Goal: Obtain resource: Obtain resource

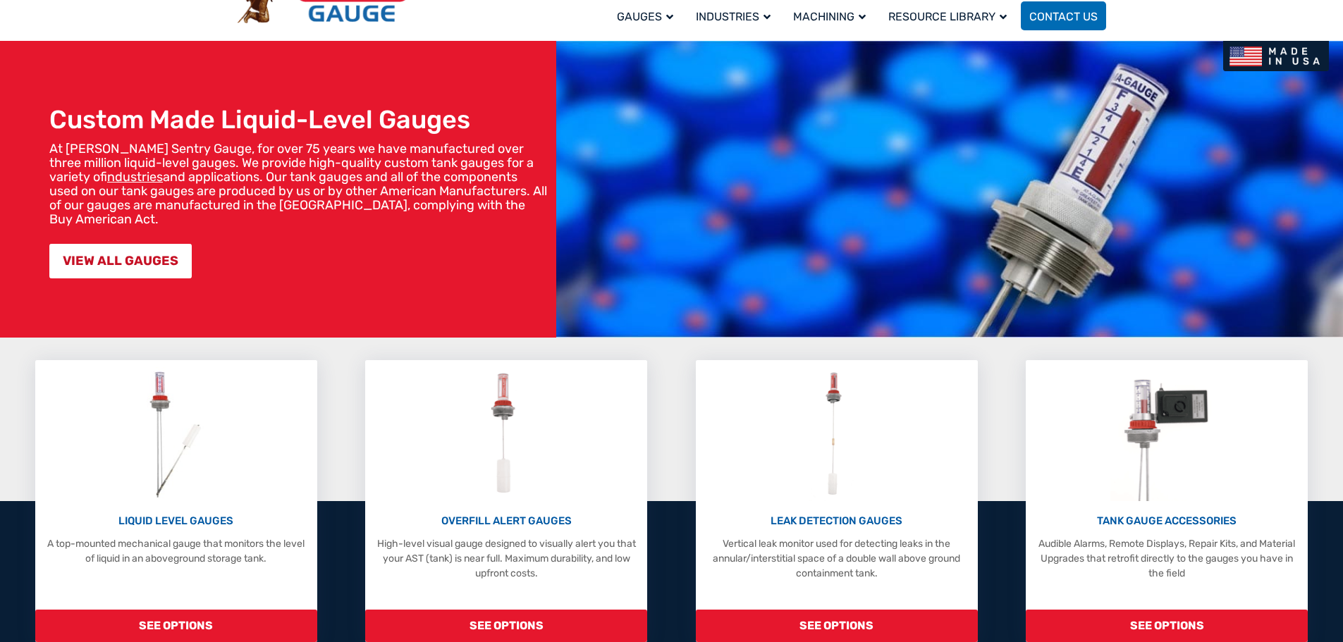
scroll to position [141, 0]
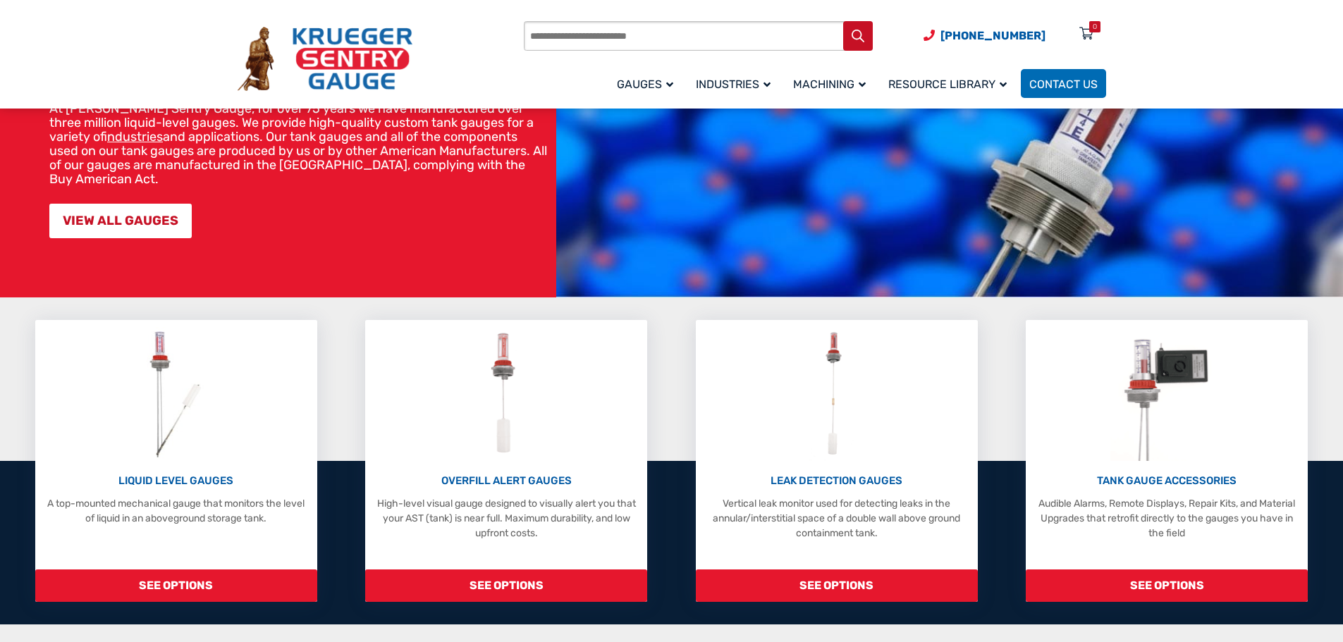
click at [594, 35] on input "Products search" at bounding box center [698, 36] width 349 height 30
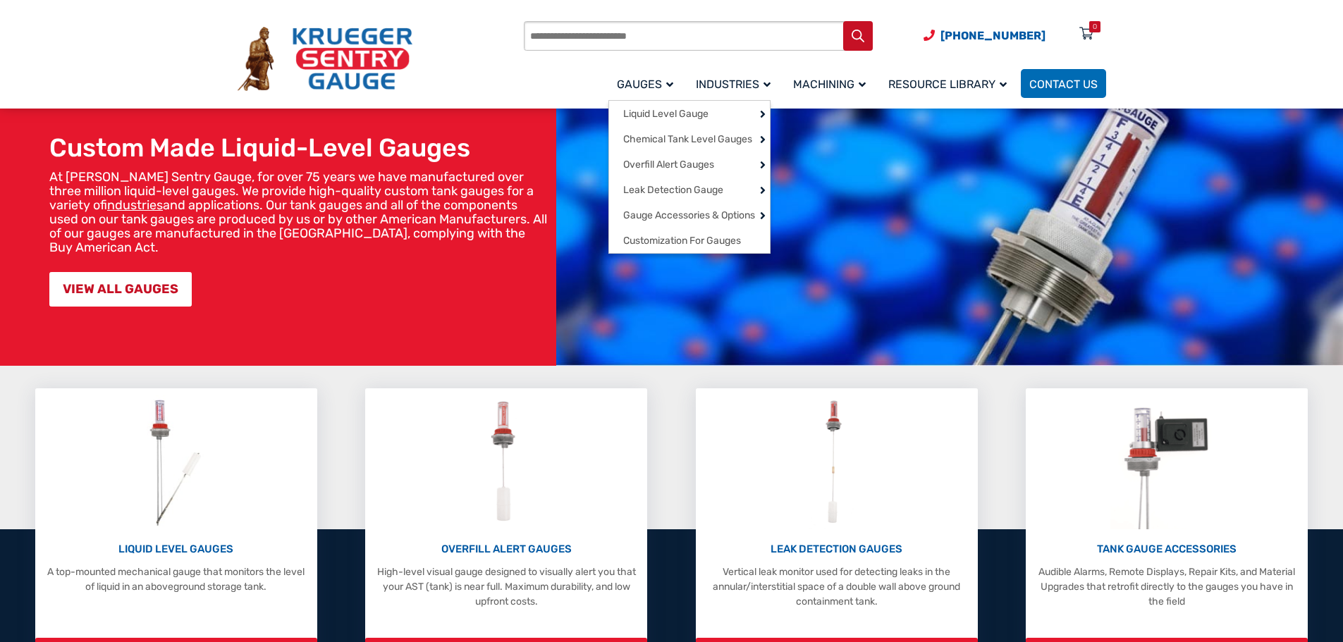
scroll to position [71, 0]
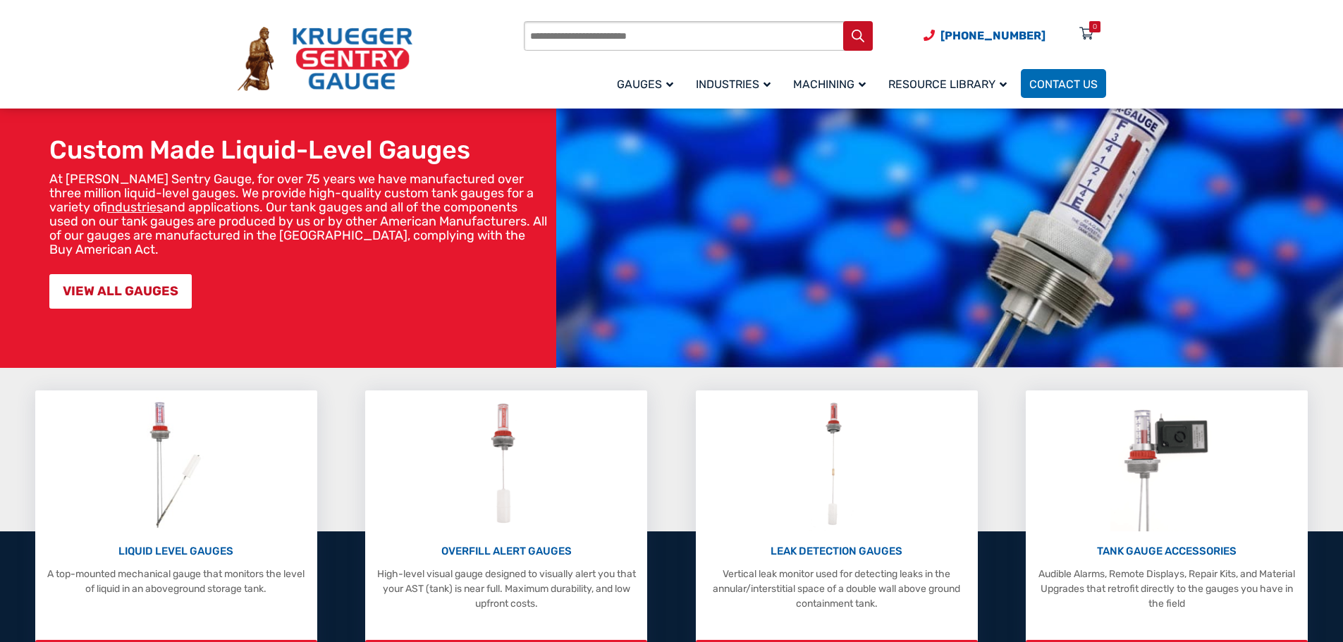
click at [610, 42] on input "Products search" at bounding box center [698, 36] width 349 height 30
paste input "******"
type input "******"
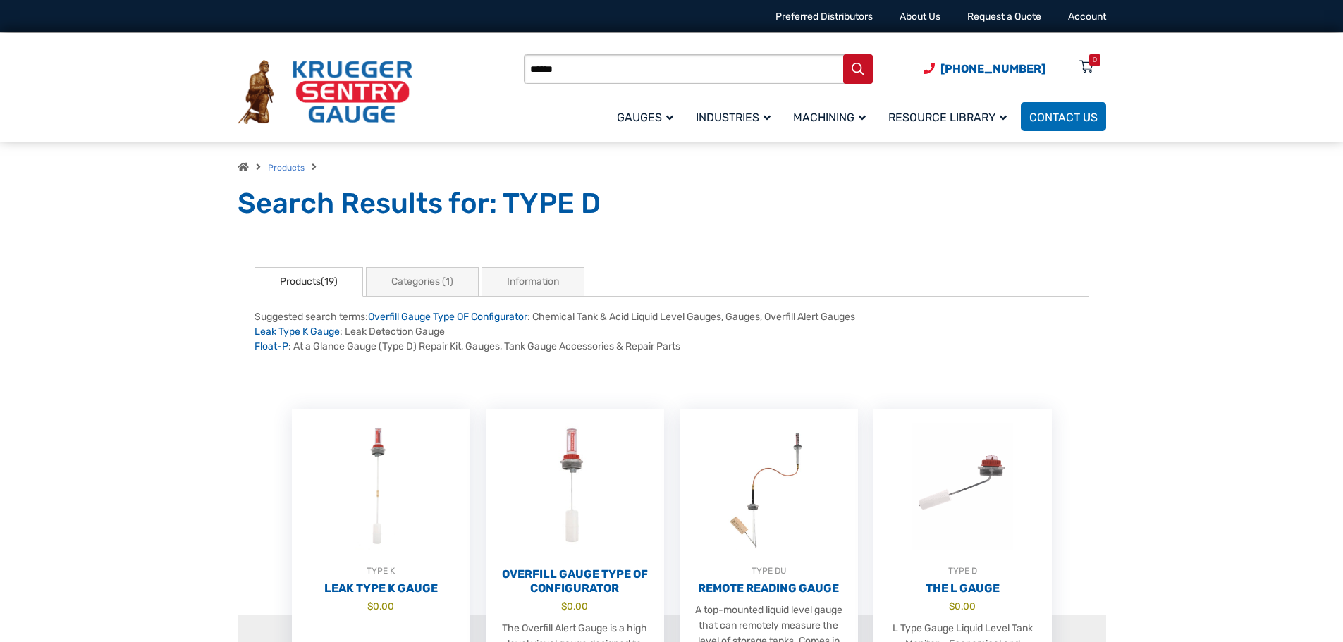
click at [308, 279] on link "Products(19)" at bounding box center [309, 282] width 109 height 30
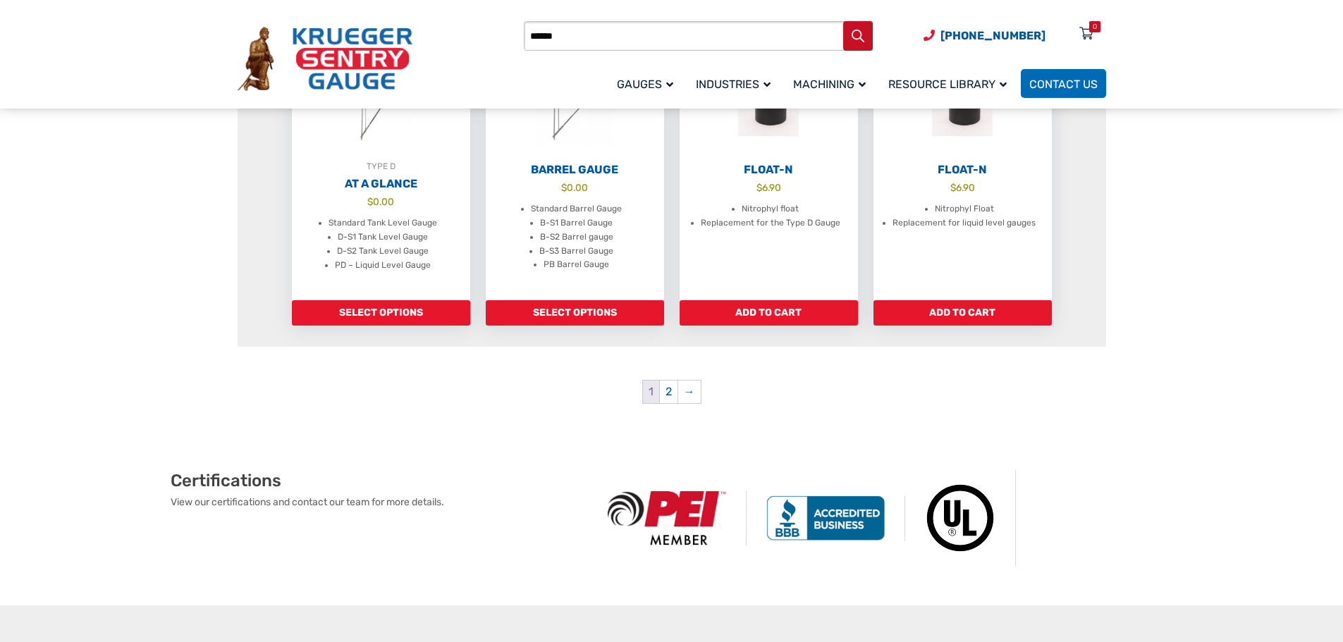
scroll to position [1340, 0]
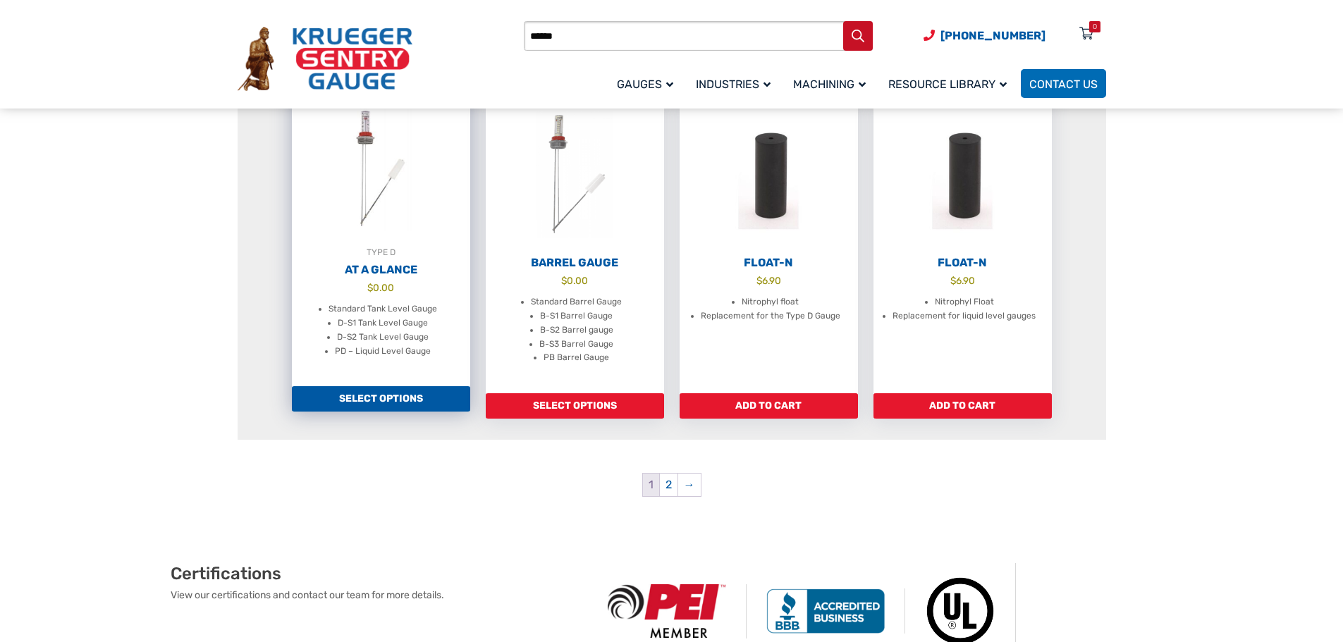
click at [384, 231] on img at bounding box center [381, 167] width 178 height 155
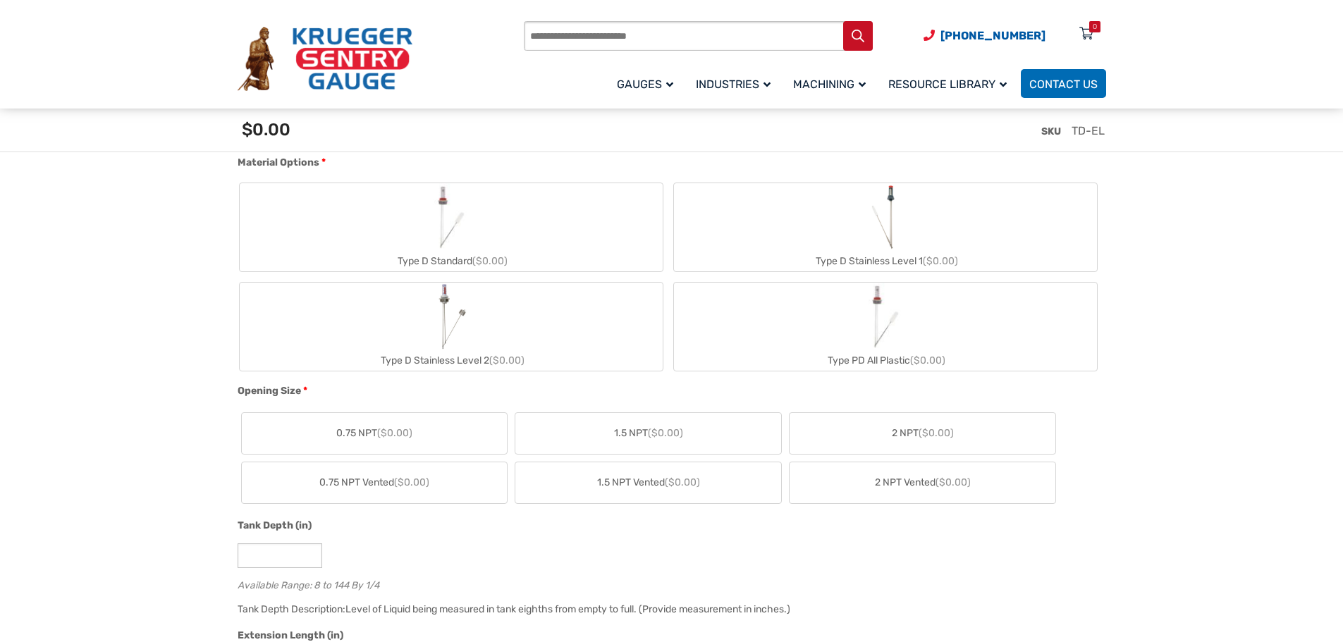
scroll to position [494, 0]
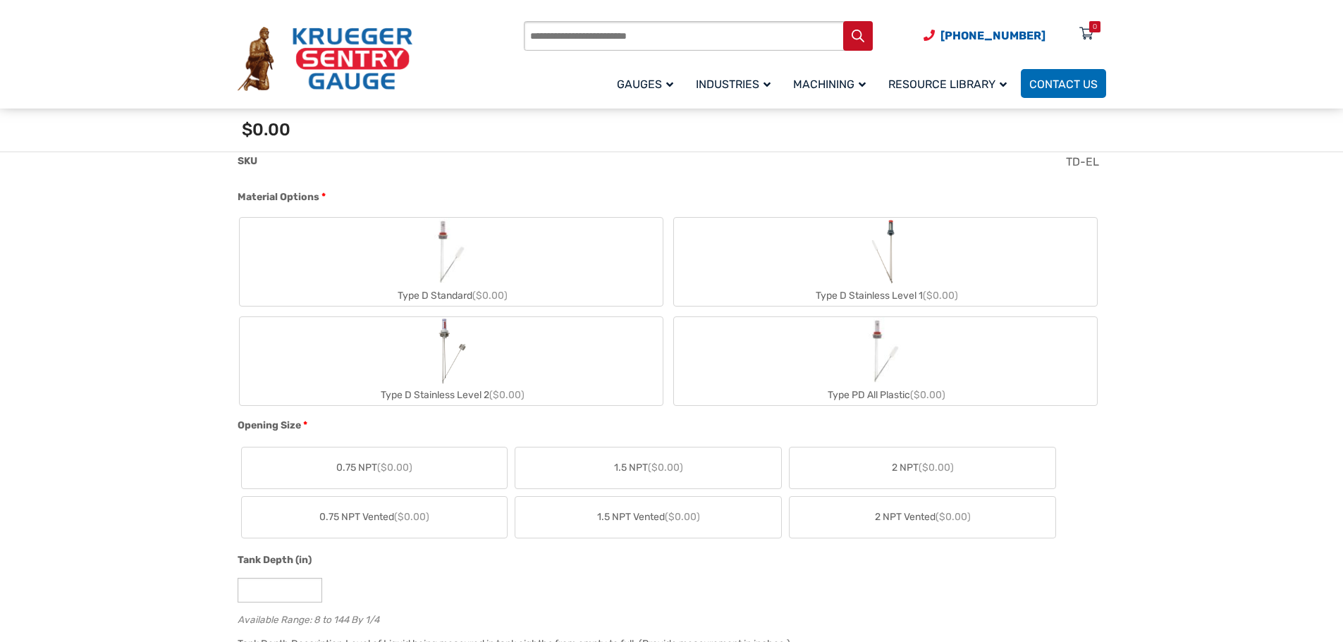
click at [920, 260] on label "Type D Stainless Level 1 ($0.00)" at bounding box center [885, 262] width 423 height 88
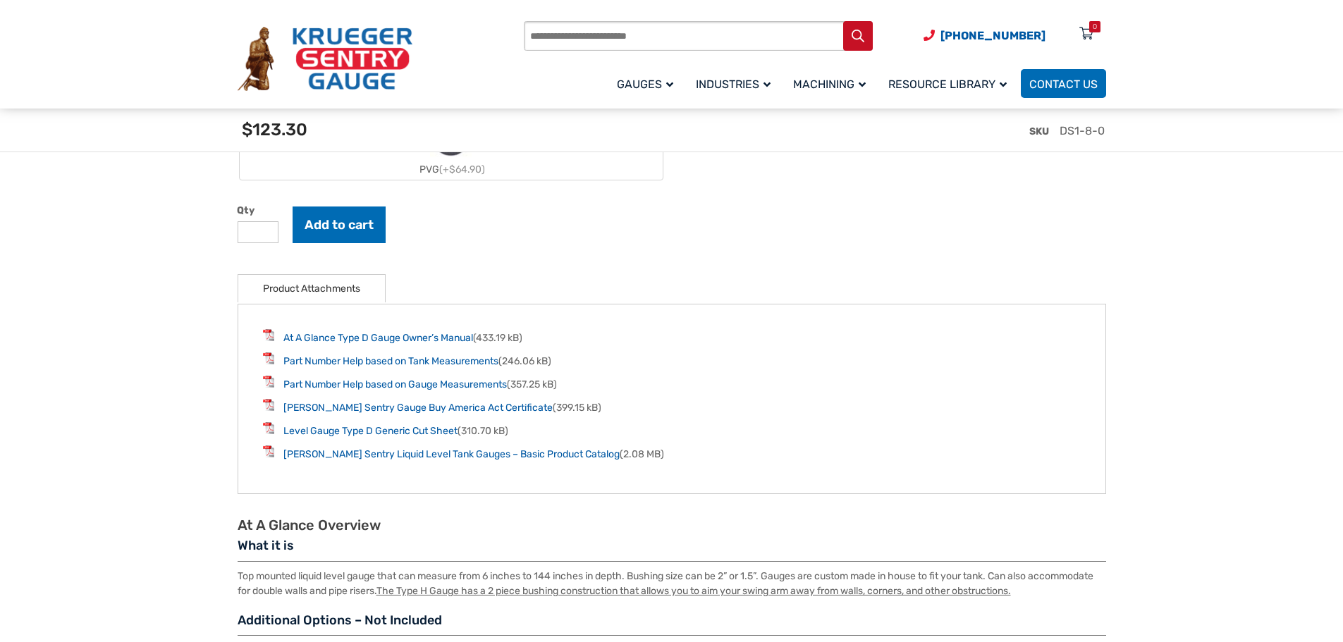
scroll to position [1833, 0]
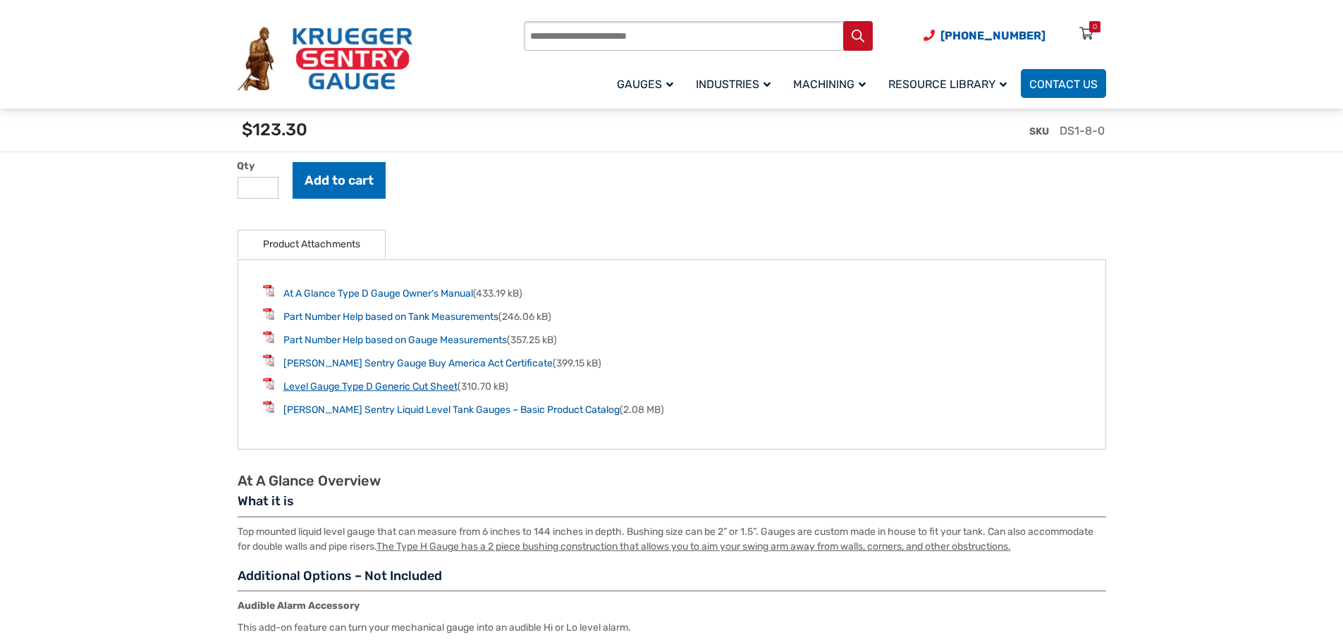
click at [422, 389] on link "Level Gauge Type D Generic Cut Sheet" at bounding box center [370, 387] width 174 height 12
